Goal: Information Seeking & Learning: Find contact information

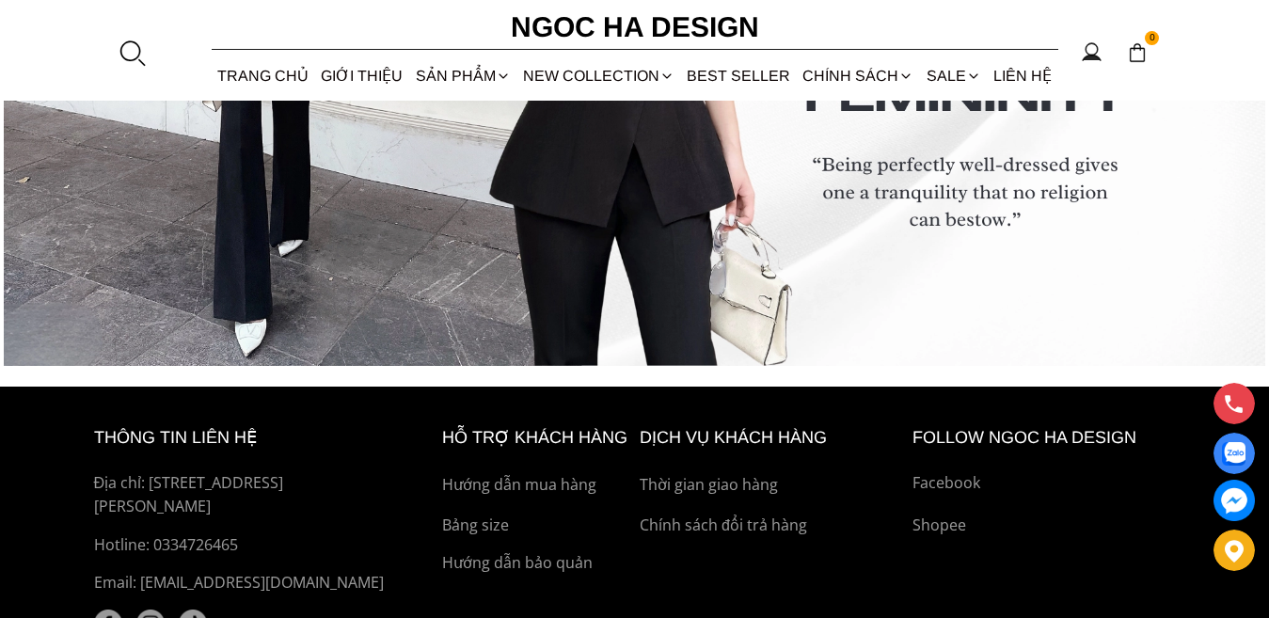
scroll to position [7317, 0]
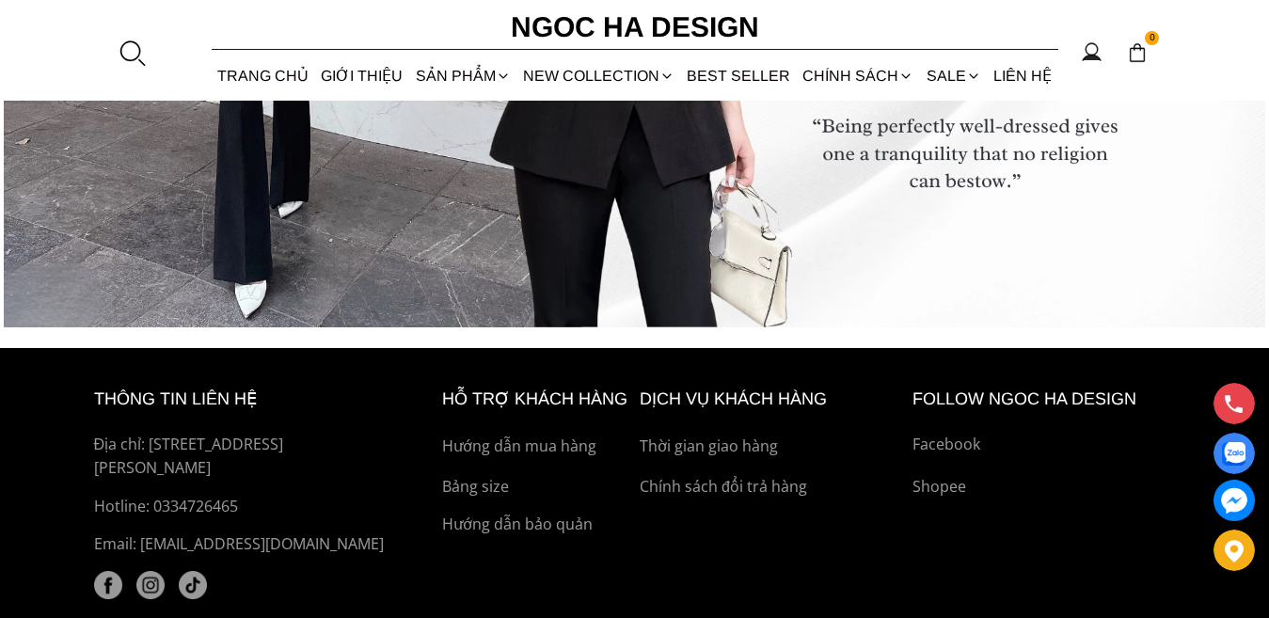
click at [162, 449] on p "Địa chỉ: [STREET_ADDRESS][PERSON_NAME]" at bounding box center [246, 457] width 305 height 48
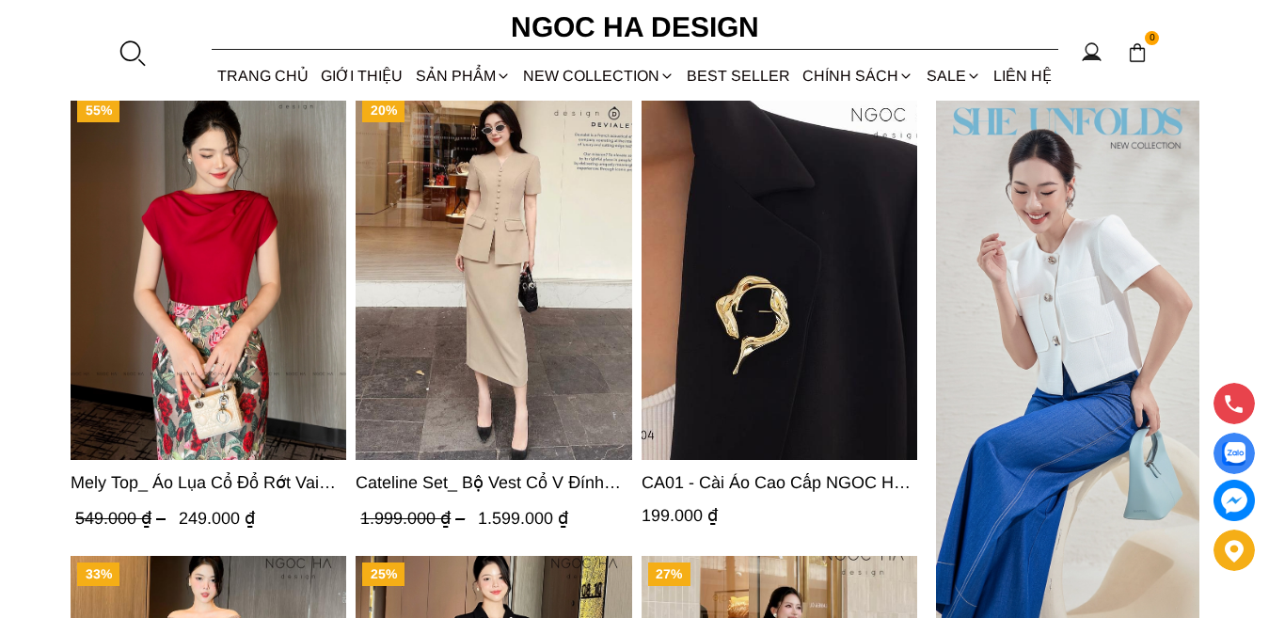
scroll to position [5811, 0]
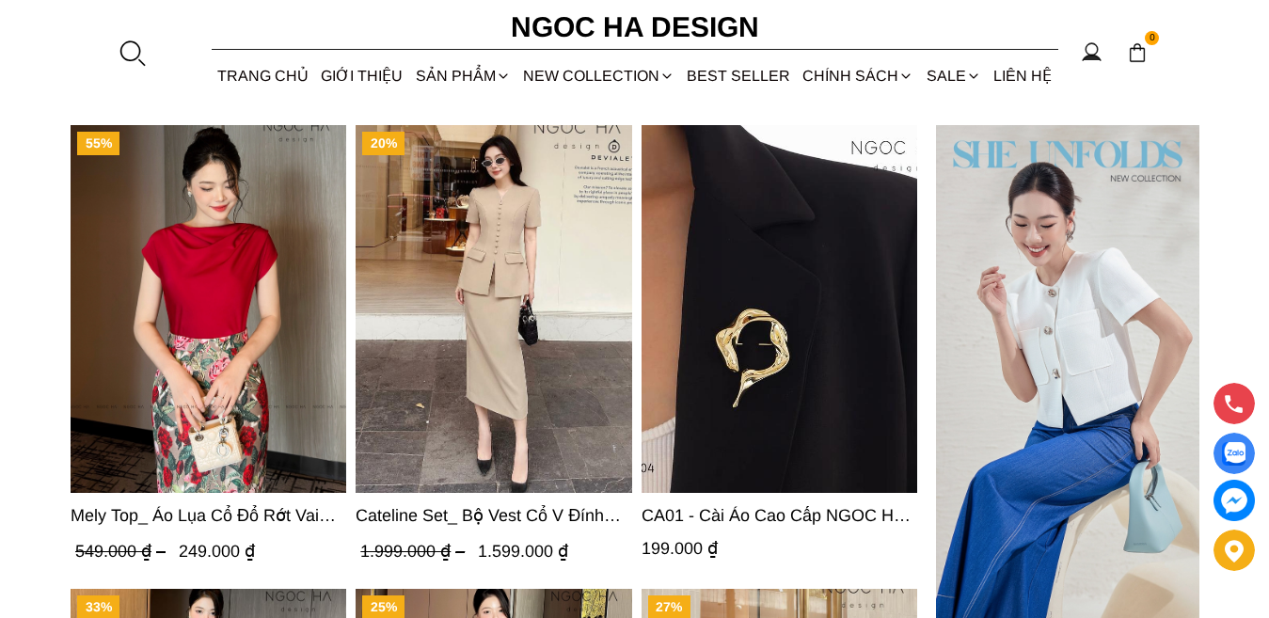
click at [216, 351] on img "Product image - Mely Top_ Áo Lụa Cổ Đổ Rớt Vai A003" at bounding box center [209, 309] width 276 height 368
click at [459, 244] on img "Product image - Cateline Set_ Bộ Vest Cổ V Đính Cúc Nhí Chân Váy Bút Chì BJ127" at bounding box center [495, 309] width 276 height 368
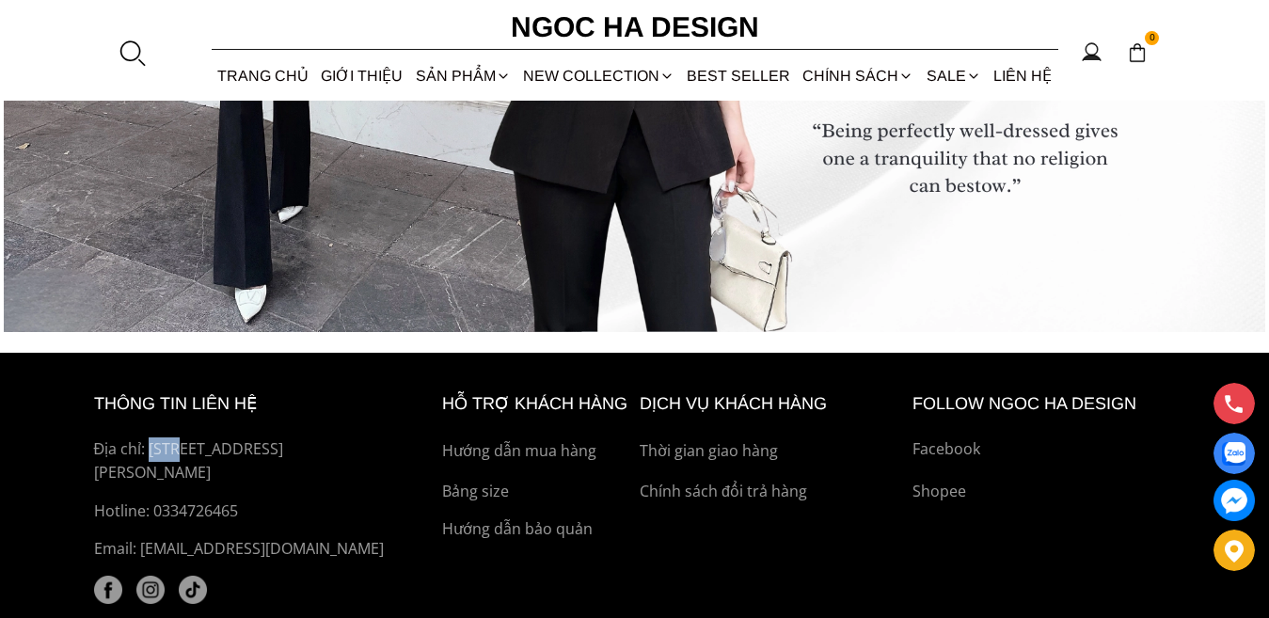
scroll to position [7414, 0]
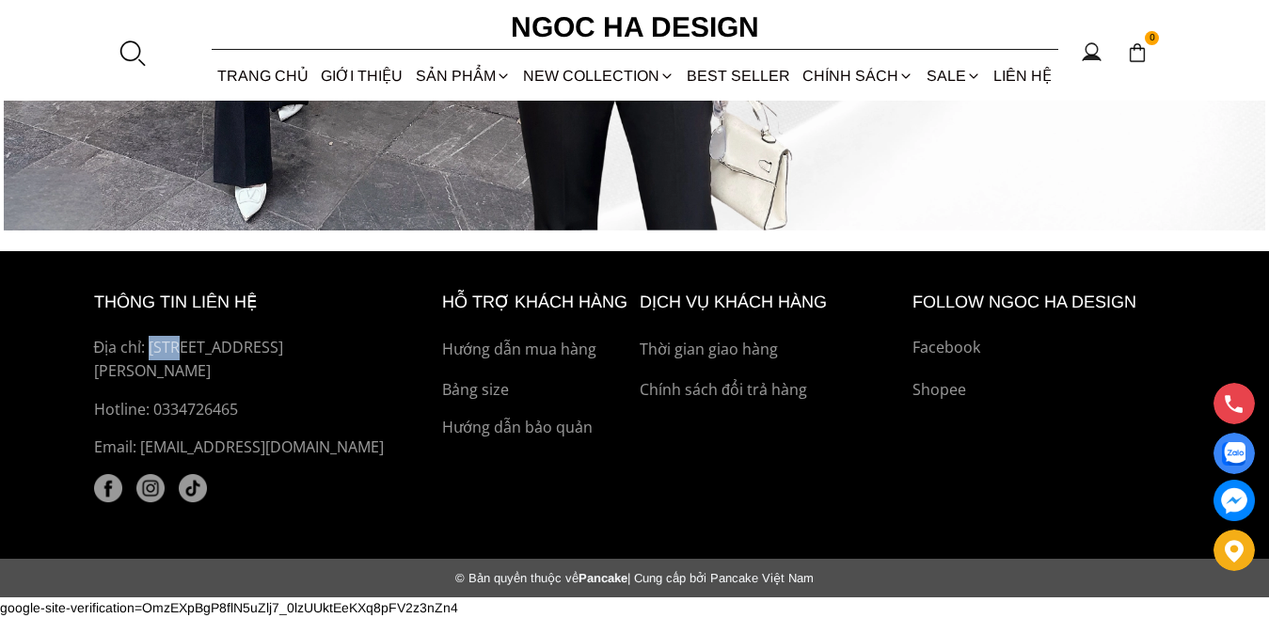
click at [151, 345] on p "Địa chỉ: [STREET_ADDRESS][PERSON_NAME]" at bounding box center [246, 360] width 305 height 48
drag, startPoint x: 153, startPoint y: 347, endPoint x: 226, endPoint y: 366, distance: 74.9
click at [226, 366] on p "Địa chỉ: [STREET_ADDRESS][PERSON_NAME]" at bounding box center [246, 360] width 305 height 48
drag, startPoint x: 142, startPoint y: 342, endPoint x: 361, endPoint y: 371, distance: 221.2
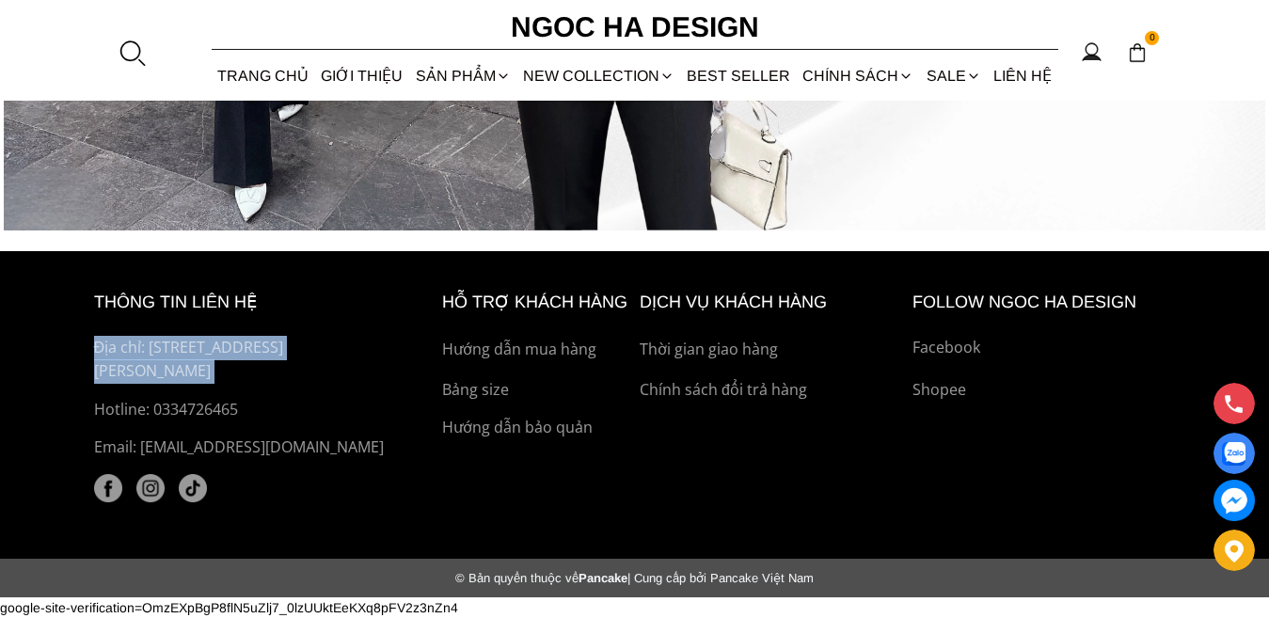
click at [361, 371] on p "Địa chỉ: [STREET_ADDRESS][PERSON_NAME]" at bounding box center [246, 360] width 305 height 48
copy p ": 536 Minh Khai, Vĩnh Tuy, Hai Bà Trưng, Hà Nội"
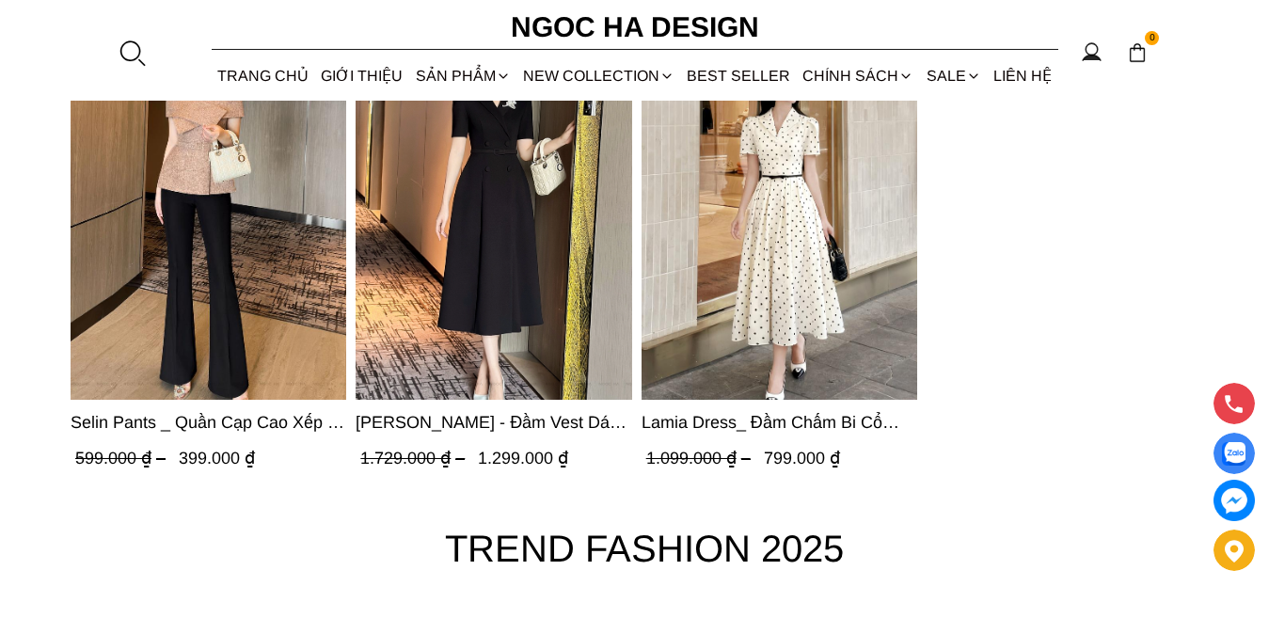
scroll to position [6285, 0]
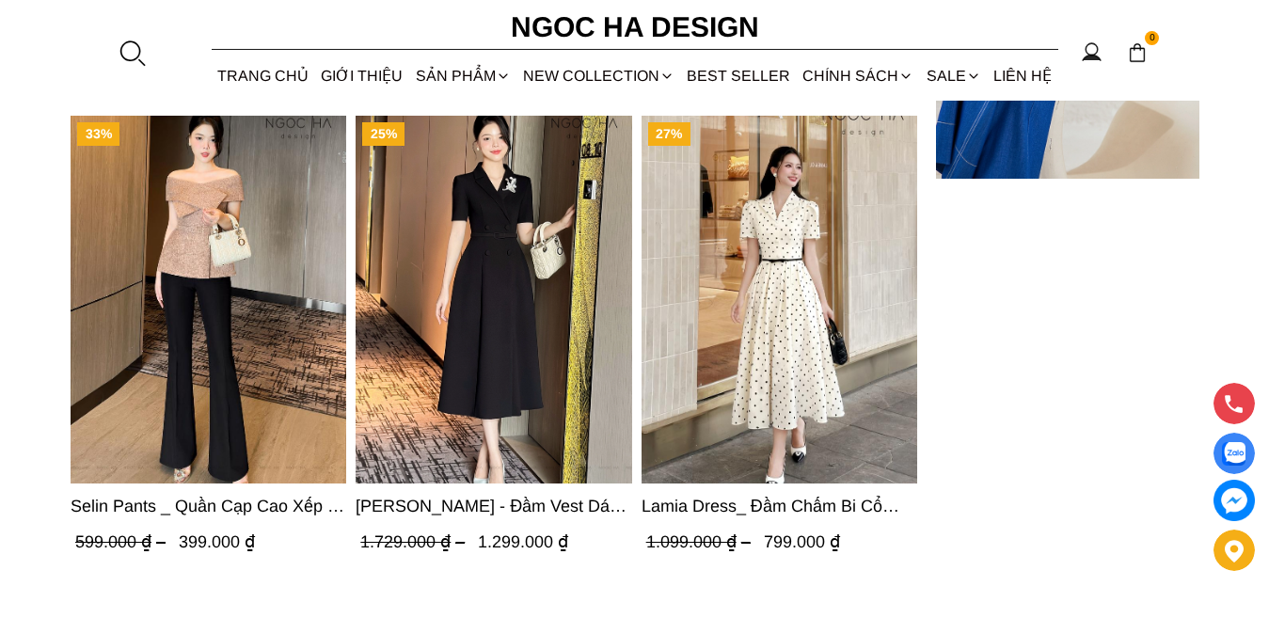
click at [254, 315] on img "Product image - Selin Pants _ Quần Cạp Cao Xếp Ly Giữa 2 màu Đen, Cam - Q007" at bounding box center [209, 300] width 276 height 368
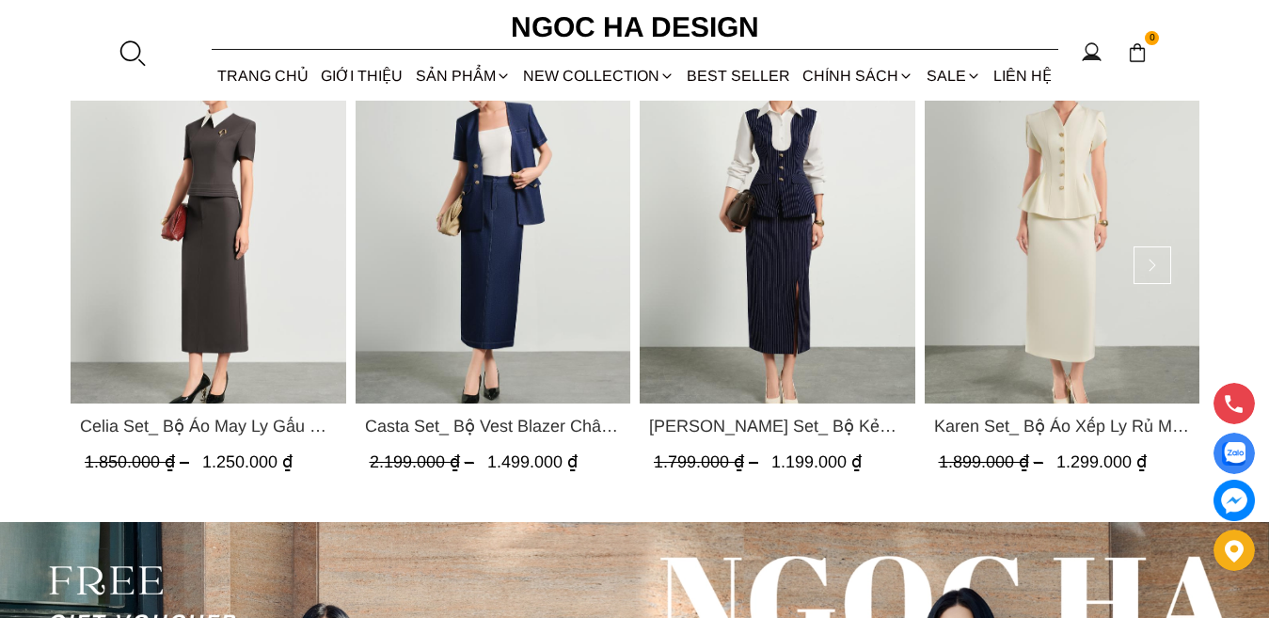
scroll to position [4591, 0]
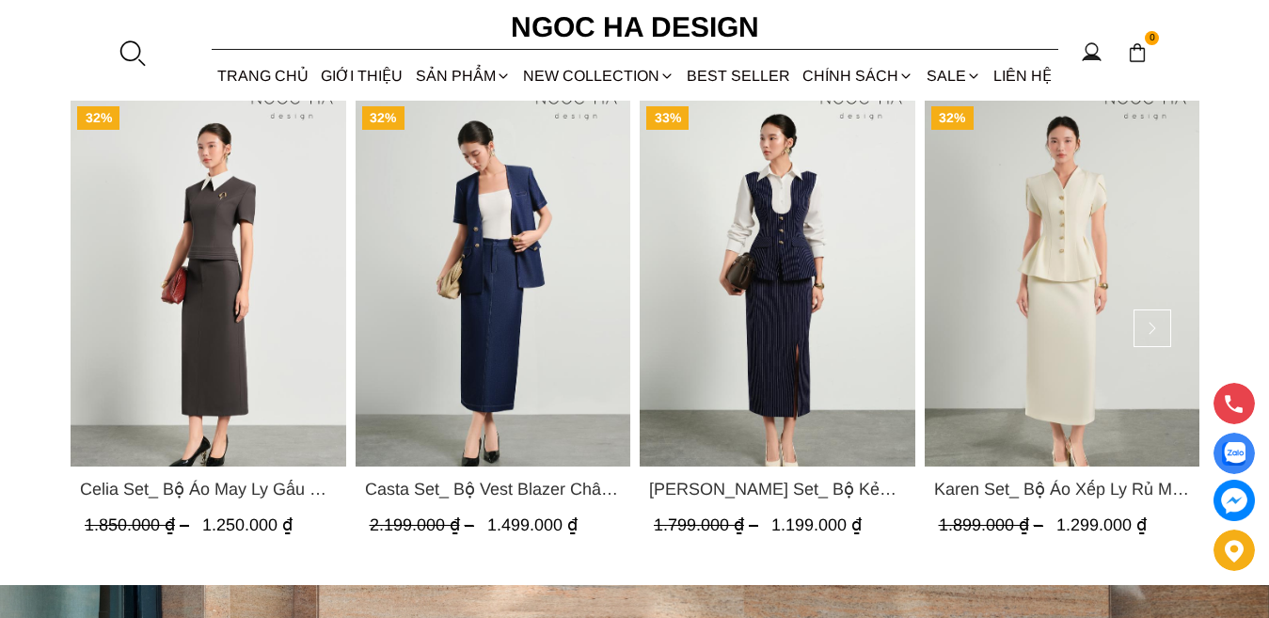
click at [230, 349] on img "Product image - Celia Set_ Bộ Áo May Ly Gấu Cổ Trắng Mix Chân Váy Bút Chì Màu G…" at bounding box center [209, 283] width 276 height 367
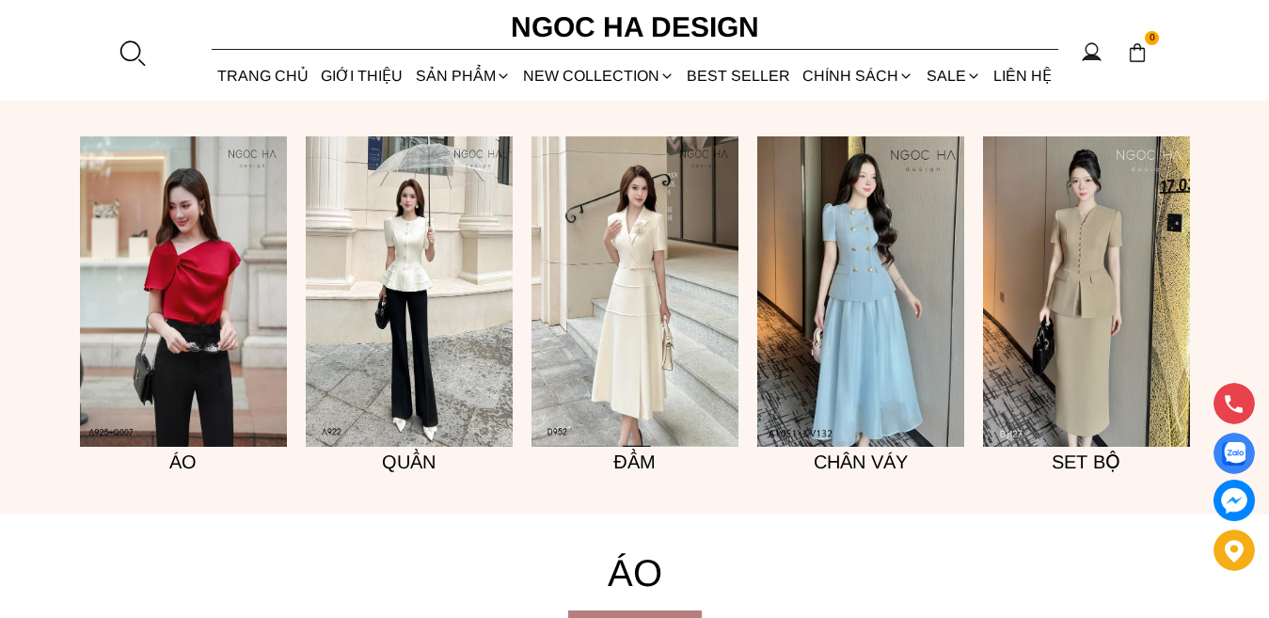
scroll to position [1392, 0]
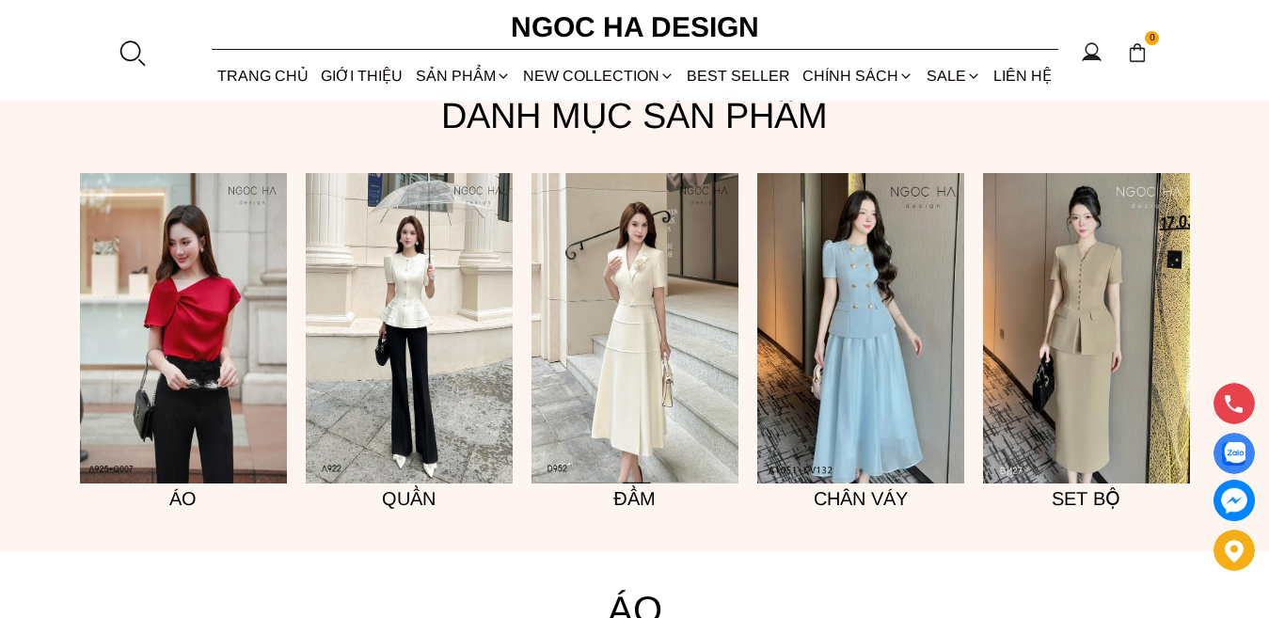
click at [176, 329] on img at bounding box center [183, 328] width 207 height 311
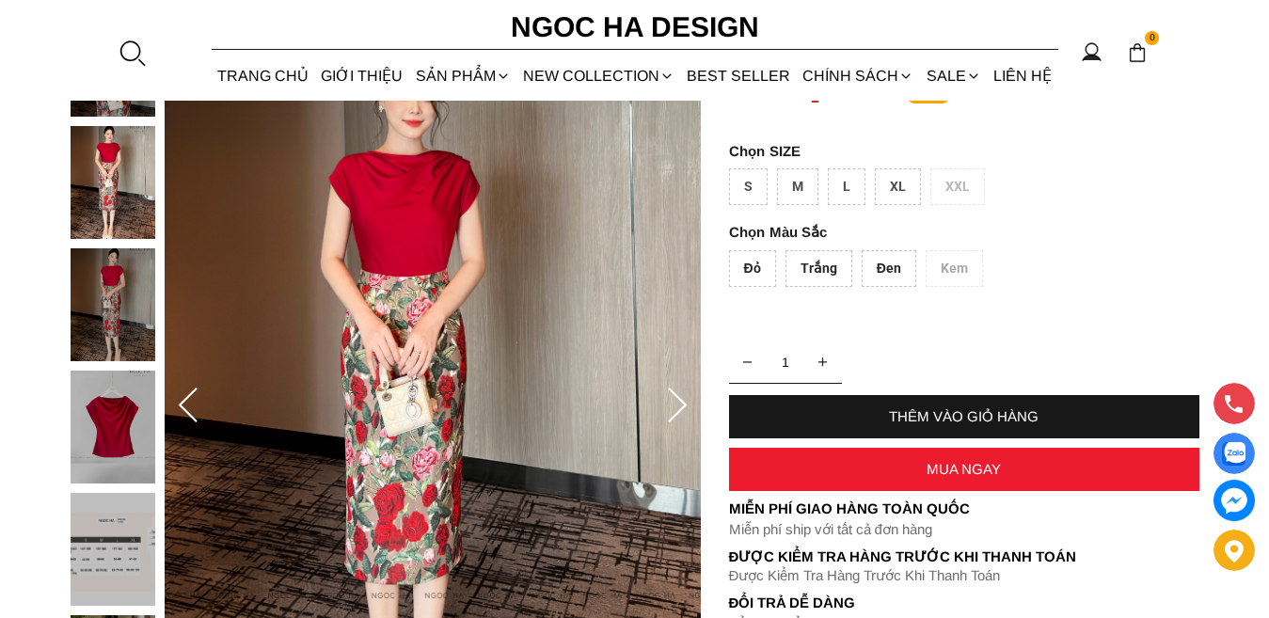
scroll to position [188, 0]
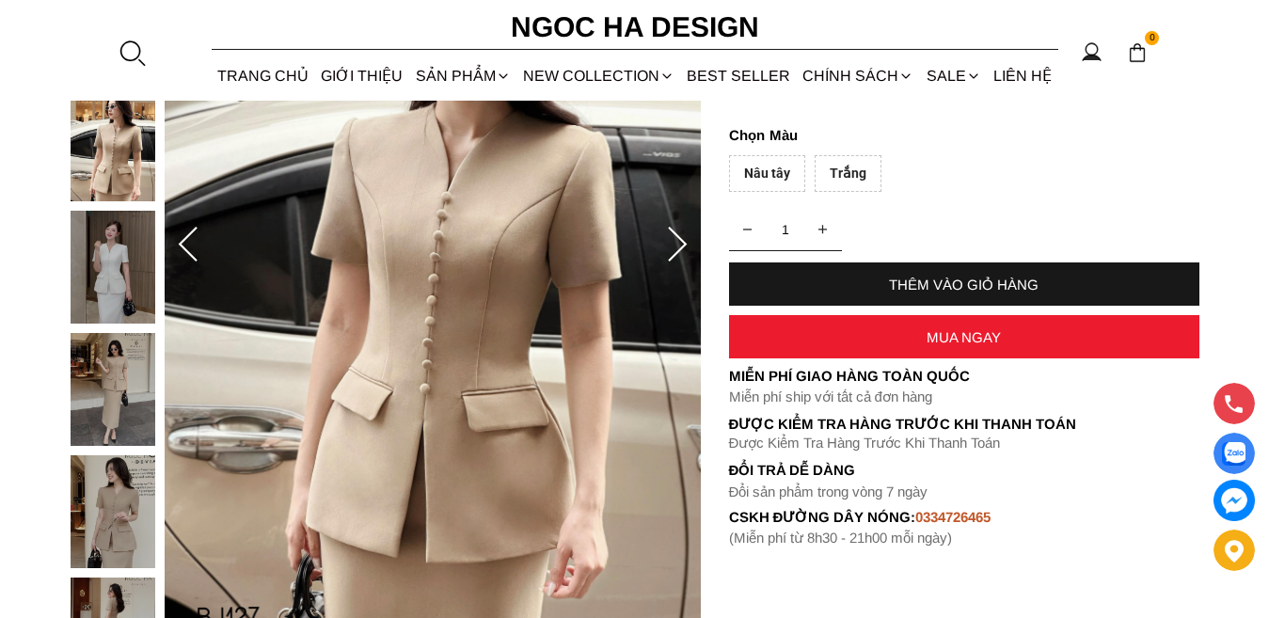
scroll to position [282, 0]
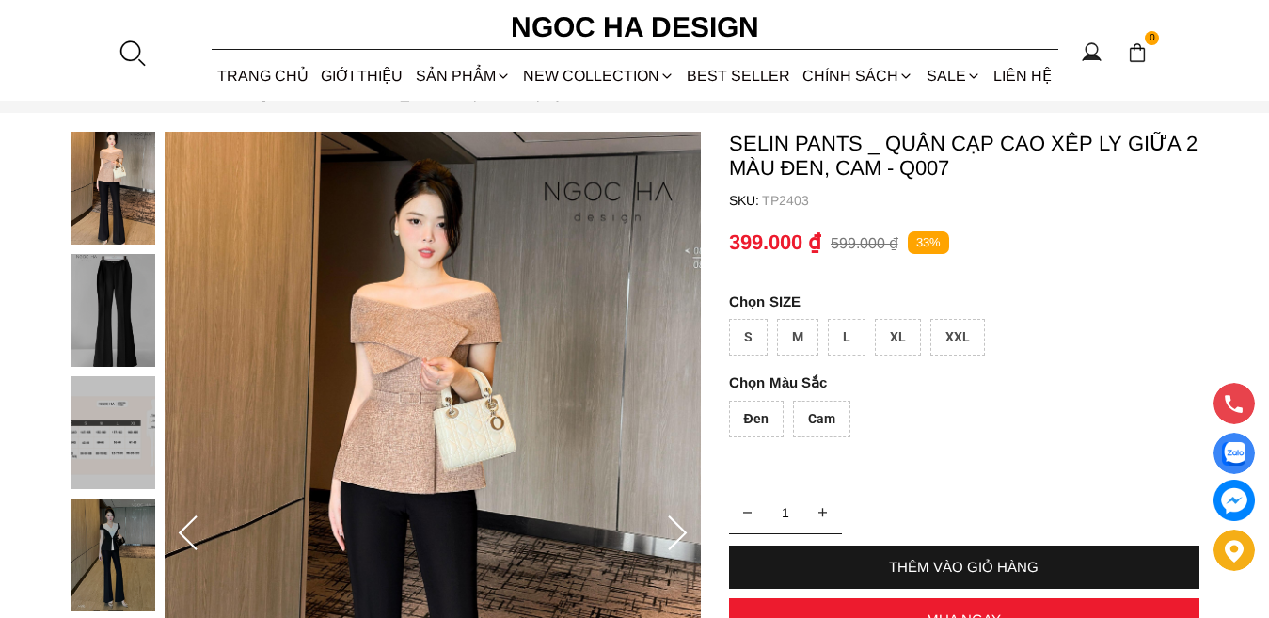
scroll to position [94, 0]
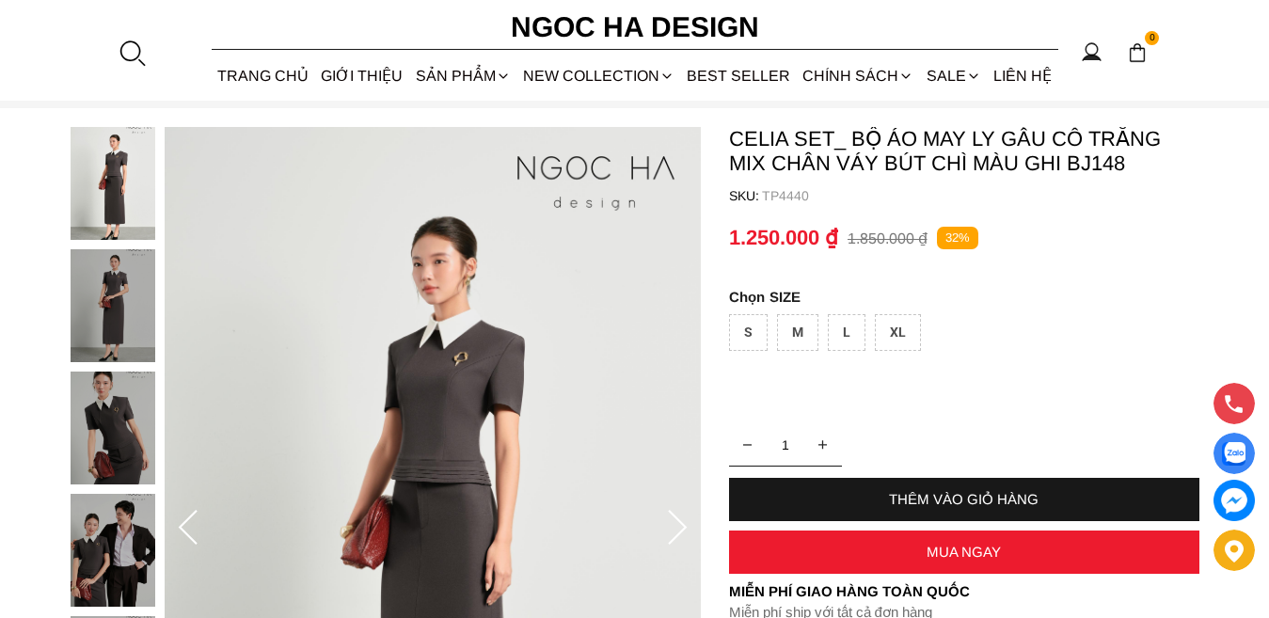
click at [96, 307] on div at bounding box center [118, 494] width 94 height 734
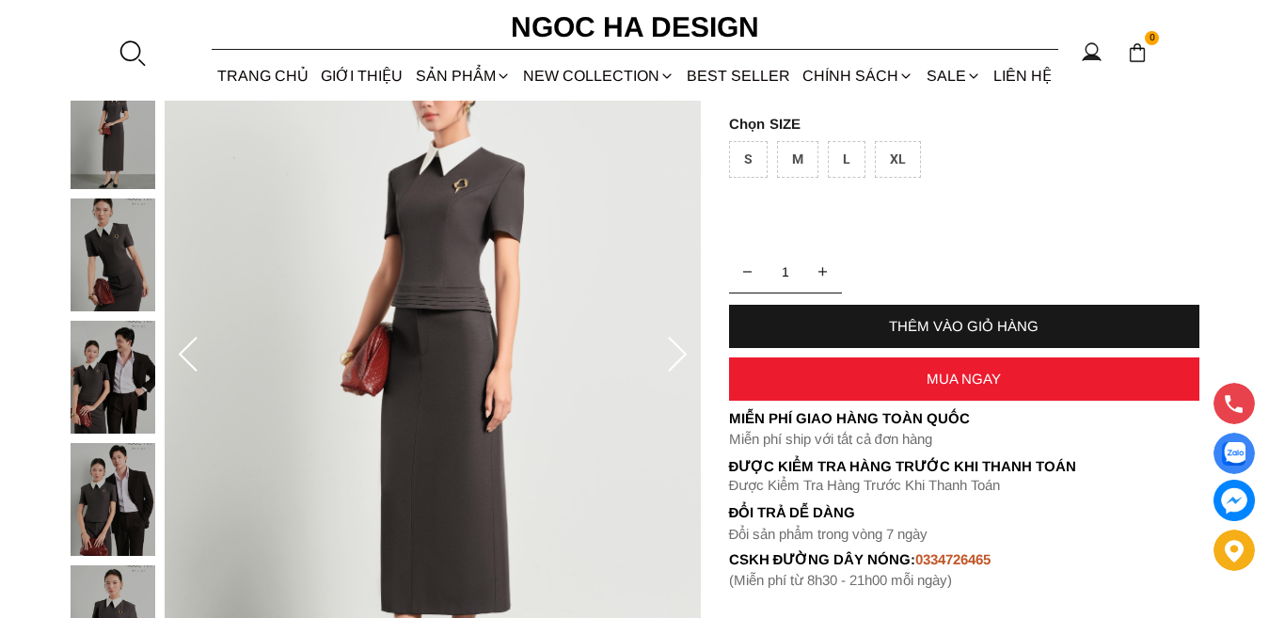
scroll to position [282, 0]
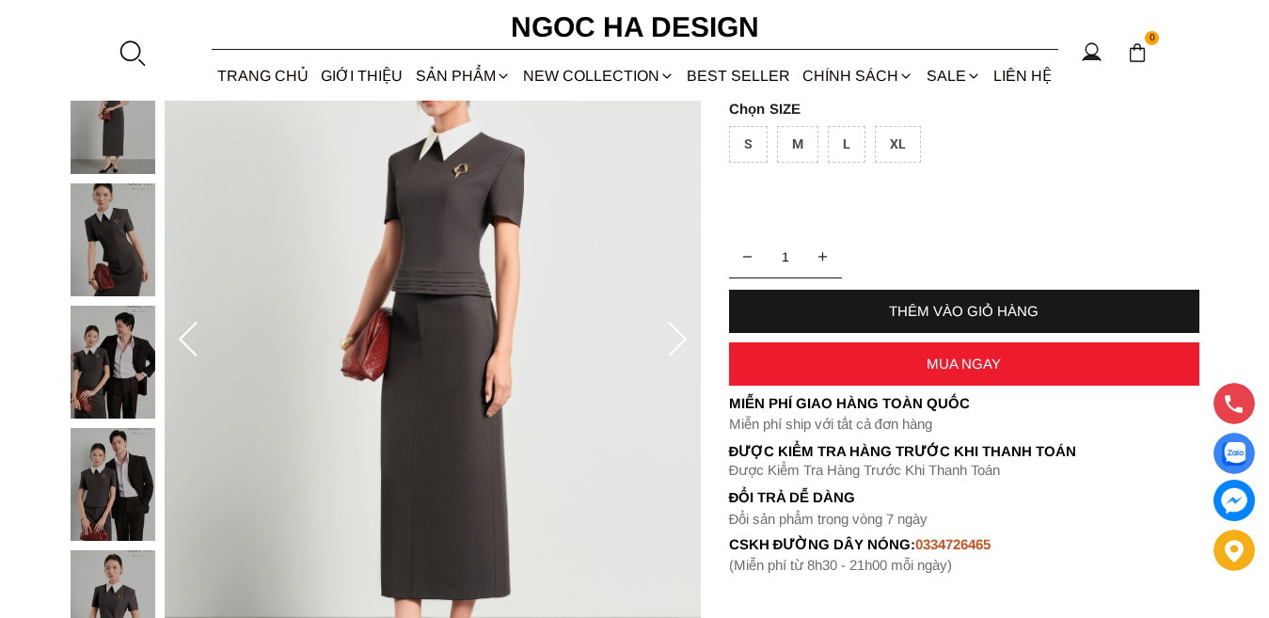
click at [676, 343] on icon at bounding box center [678, 341] width 38 height 38
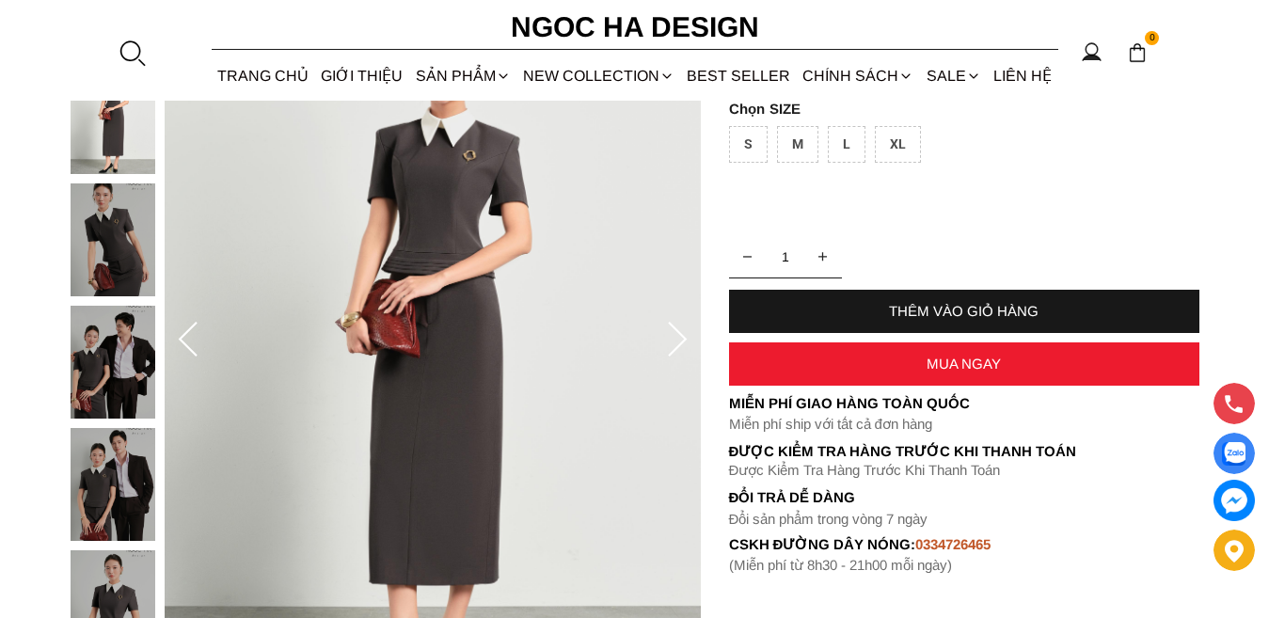
click at [677, 344] on icon at bounding box center [678, 341] width 38 height 38
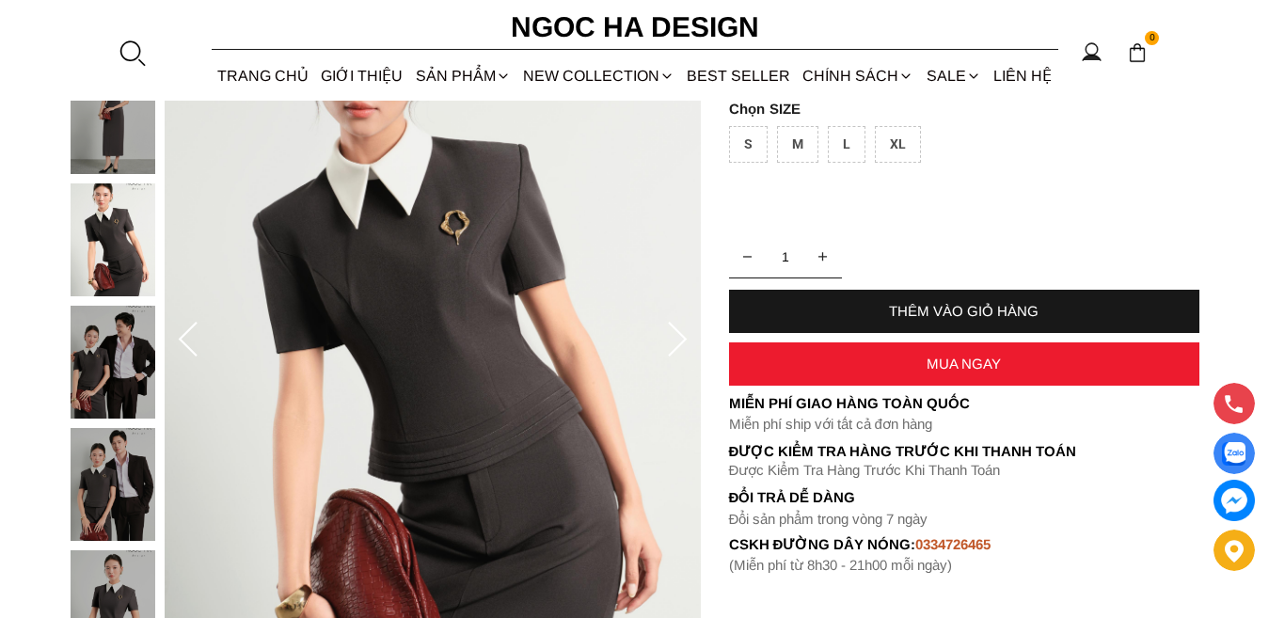
click at [677, 344] on icon at bounding box center [678, 341] width 38 height 38
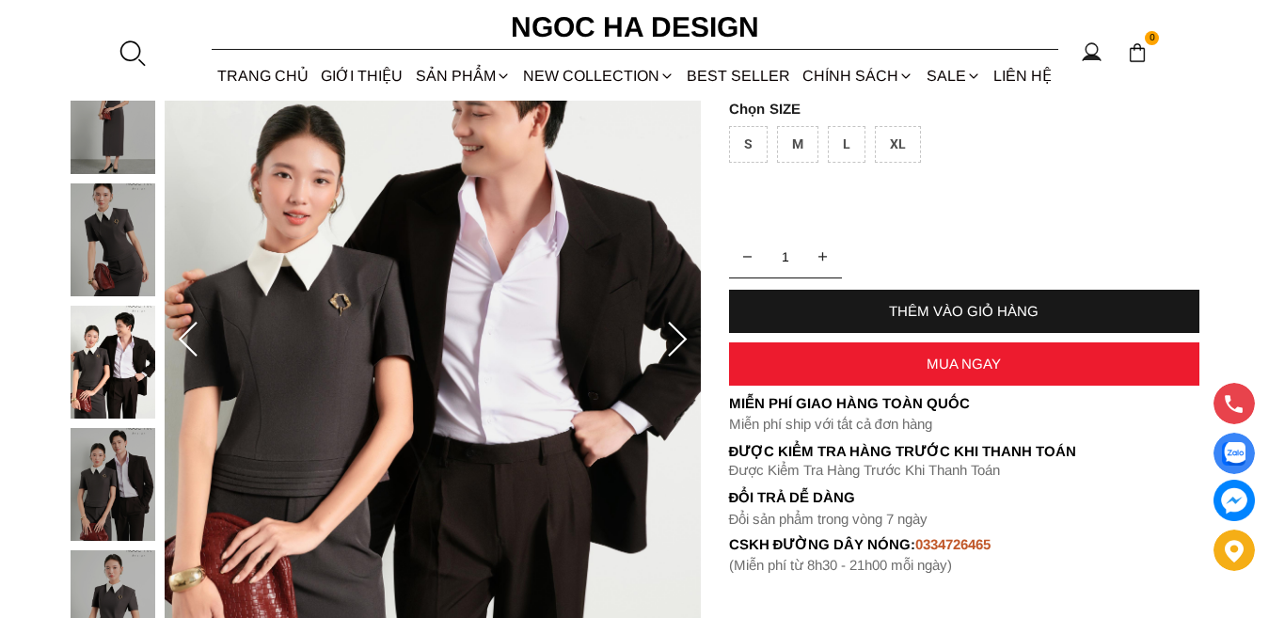
click at [677, 344] on icon at bounding box center [678, 341] width 38 height 38
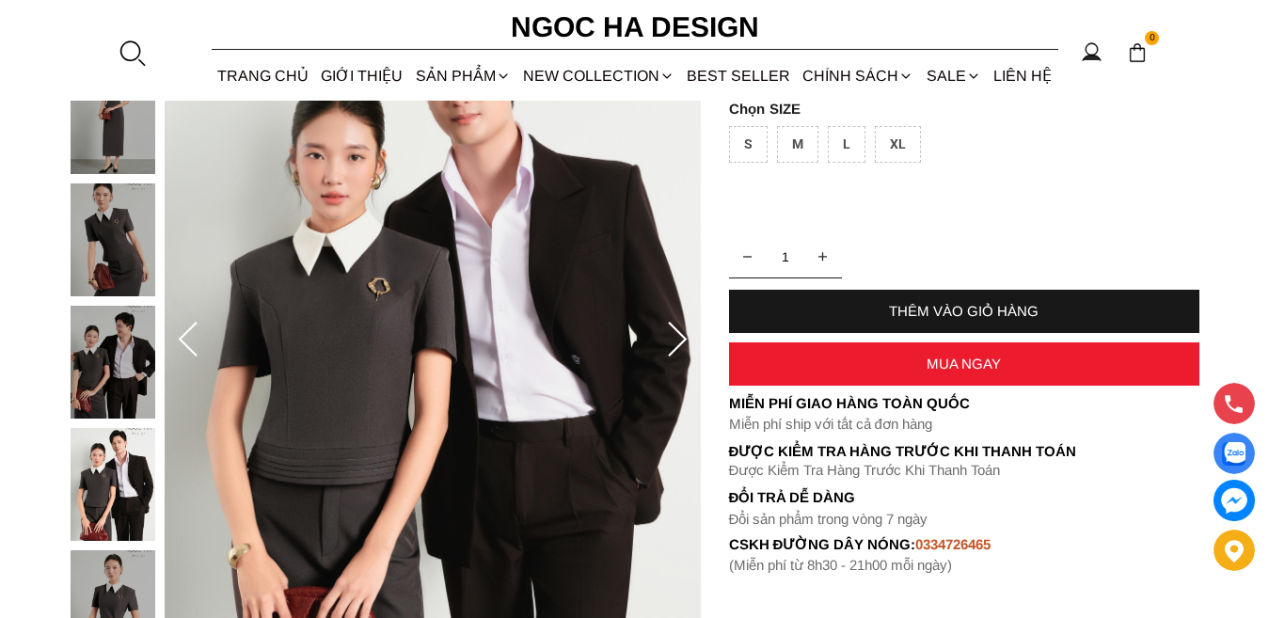
click at [677, 344] on icon at bounding box center [678, 341] width 38 height 38
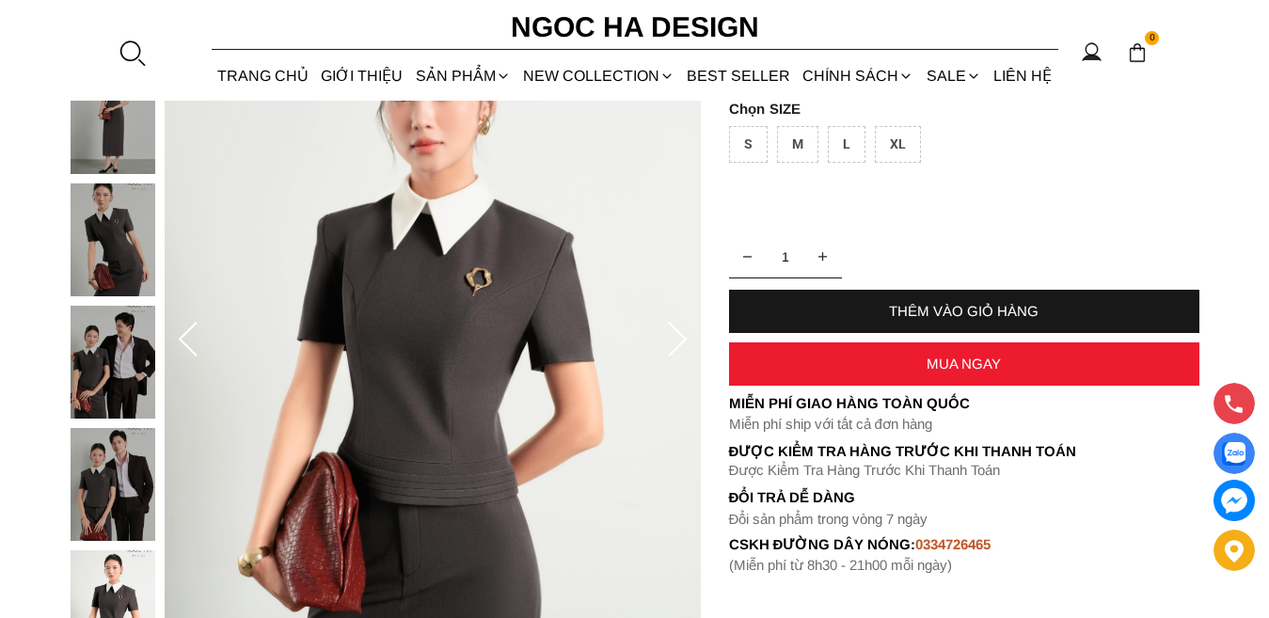
click at [677, 344] on icon at bounding box center [678, 341] width 38 height 38
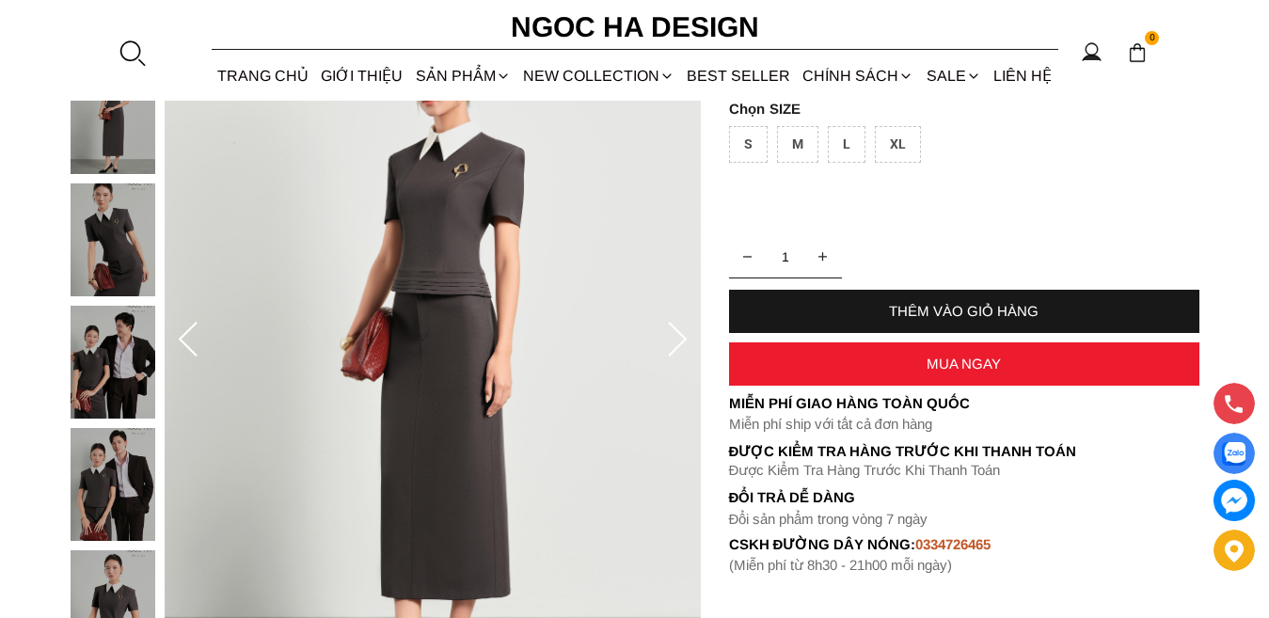
click at [677, 344] on icon at bounding box center [678, 341] width 38 height 38
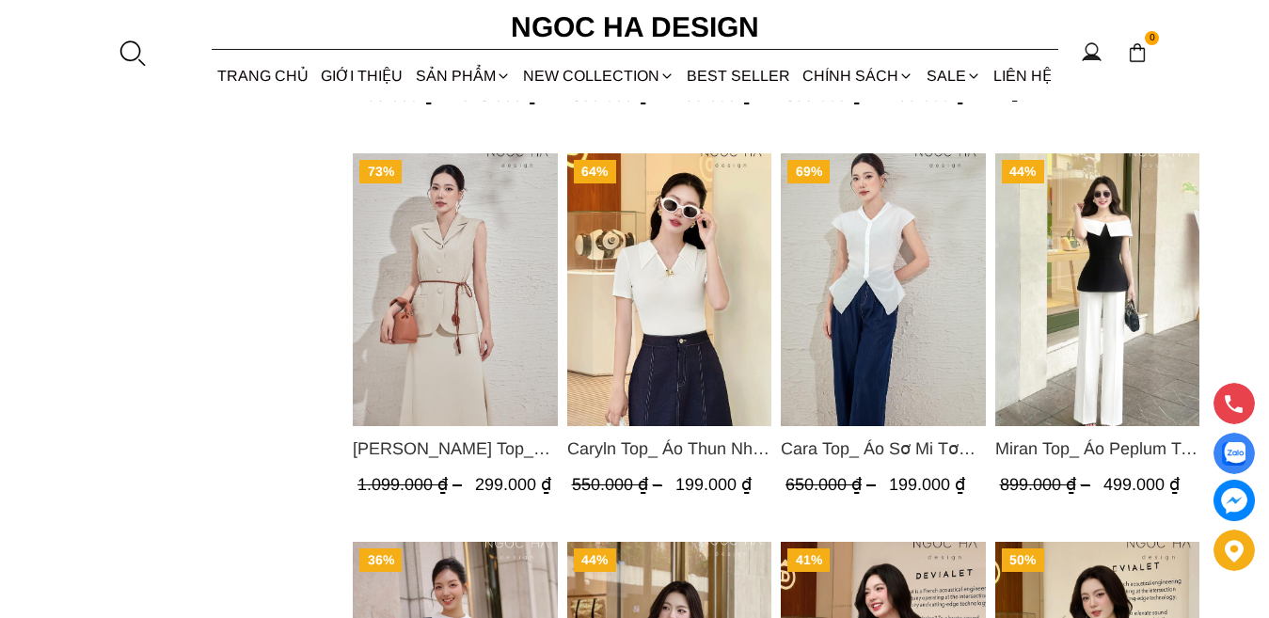
scroll to position [1976, 0]
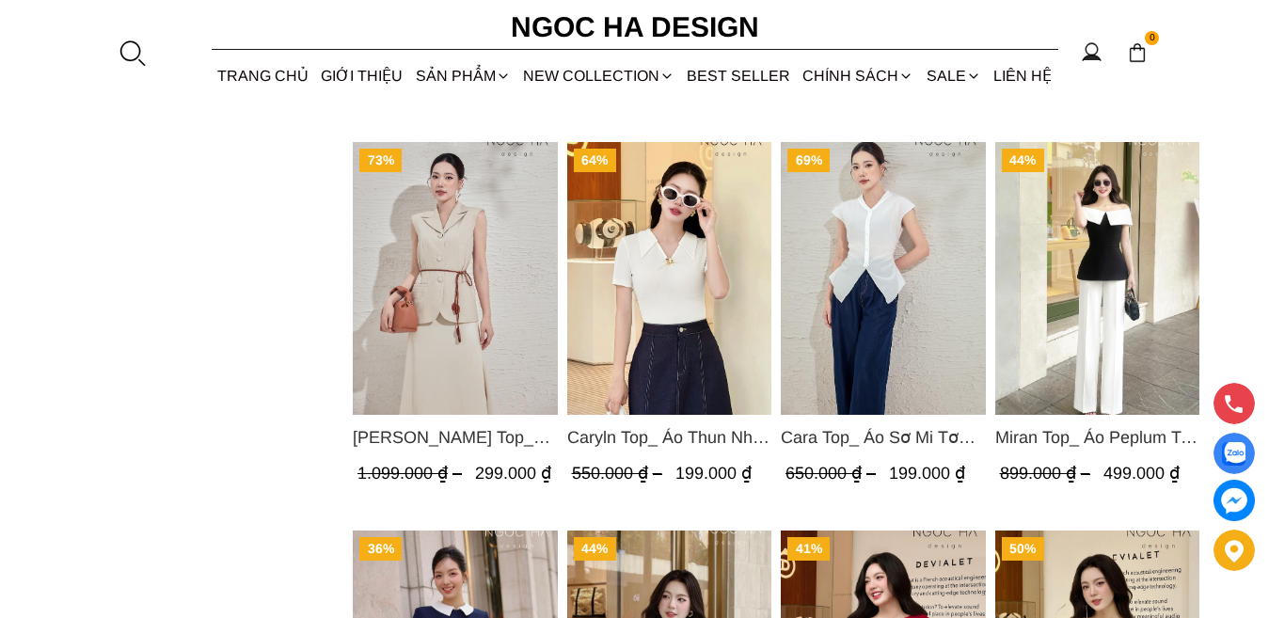
click at [1110, 316] on img "Product image - Miran Top_ Áo Peplum Trễ Vai Phối Trắng Đen A1069" at bounding box center [1097, 278] width 205 height 273
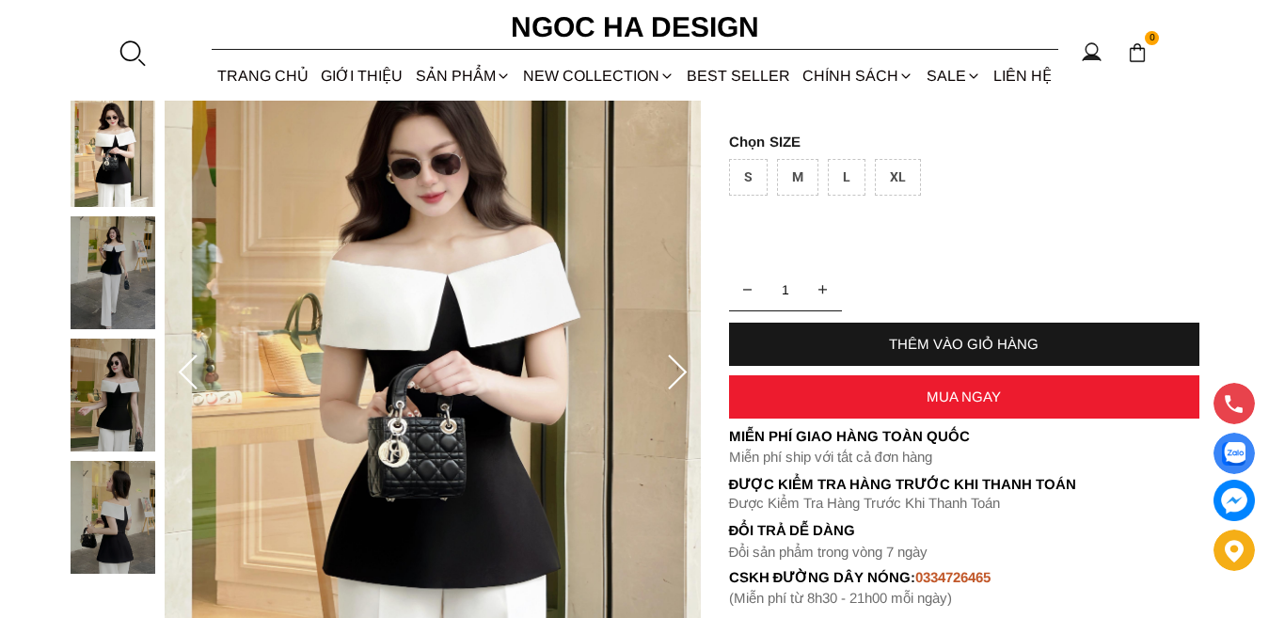
scroll to position [216, 0]
